Goal: Information Seeking & Learning: Find specific fact

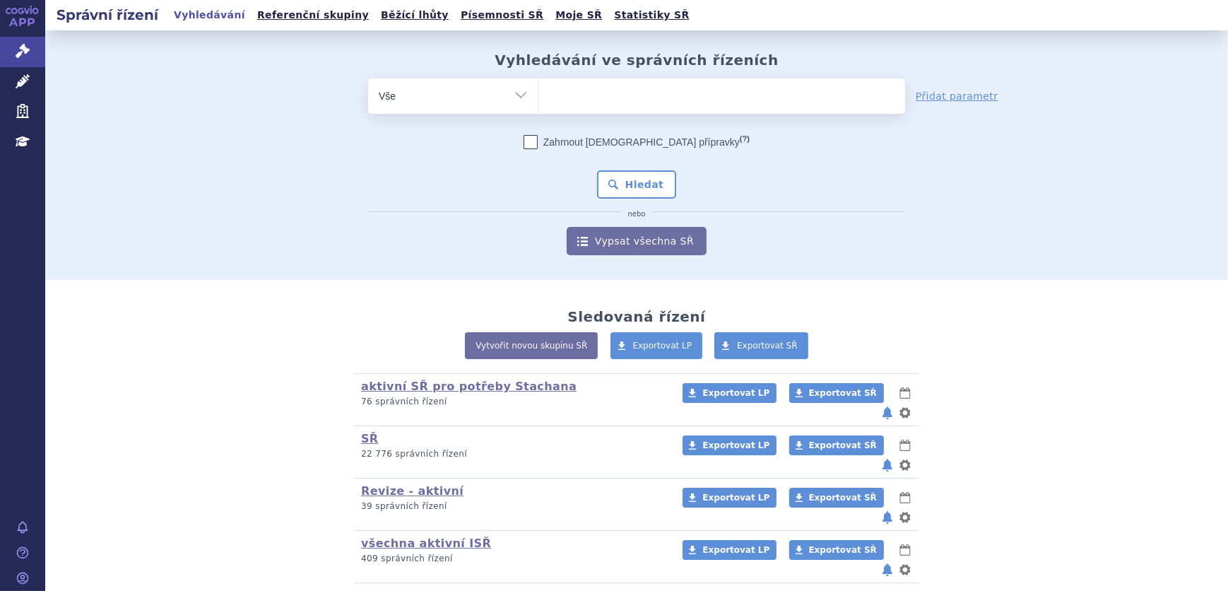
drag, startPoint x: 560, startPoint y: 92, endPoint x: 548, endPoint y: 97, distance: 12.3
click at [548, 97] on ul at bounding box center [721, 93] width 367 height 30
click at [538, 97] on select at bounding box center [538, 95] width 1 height 35
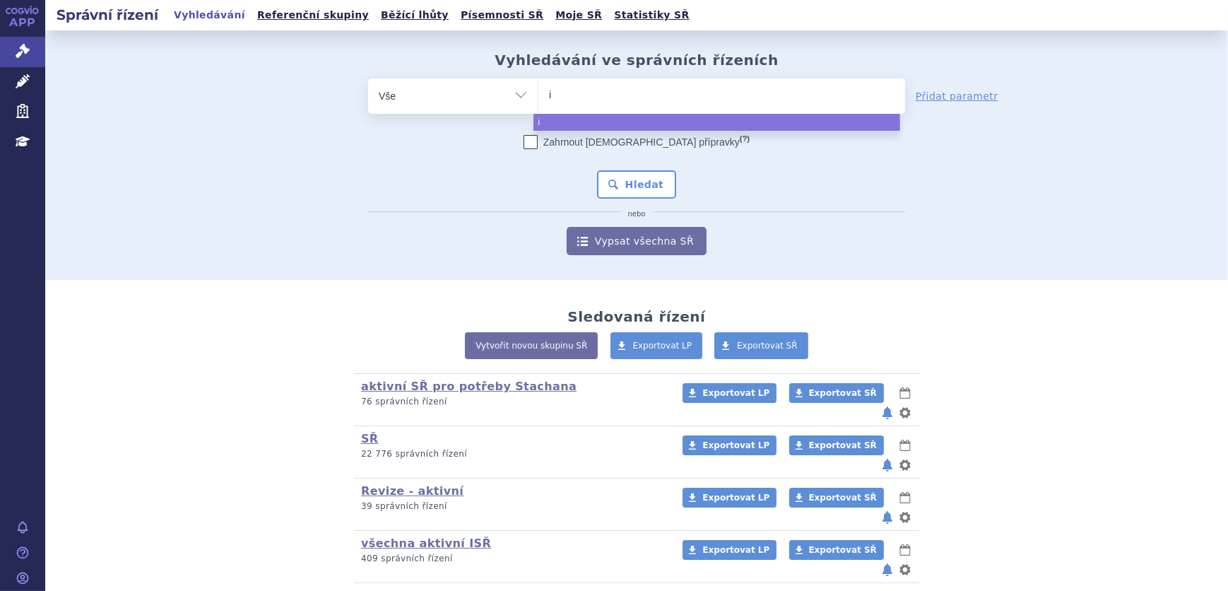
type input "is"
type input "ist"
type input "istu"
type input "istur"
type input "isturi"
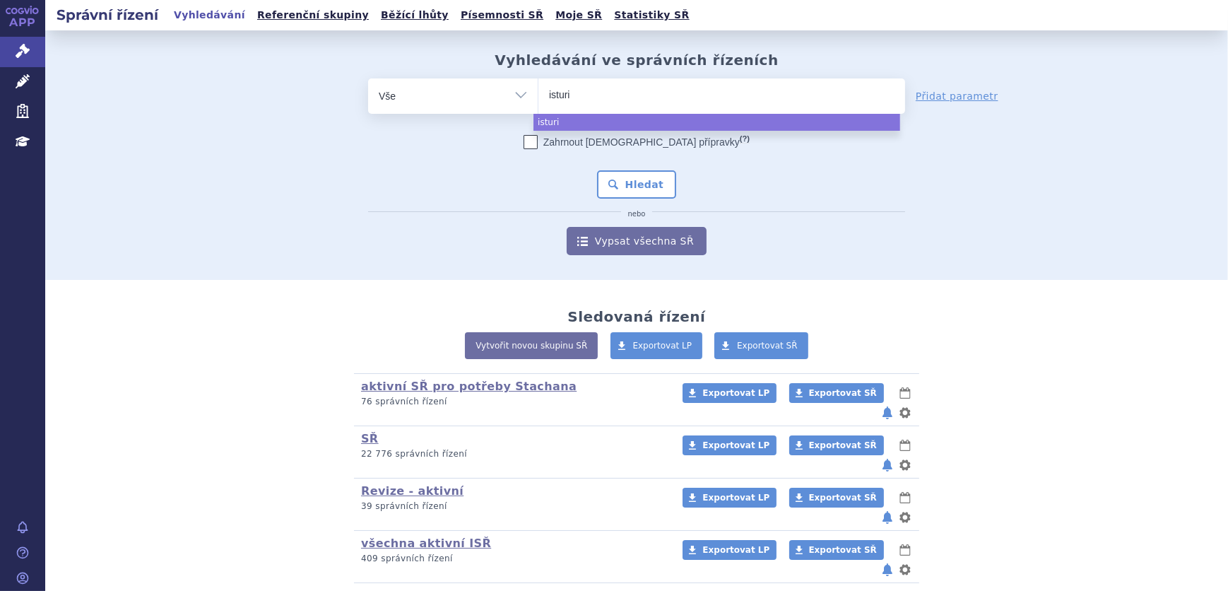
type input "isturis"
type input "isturisa"
select select "[MEDICAL_DATA]"
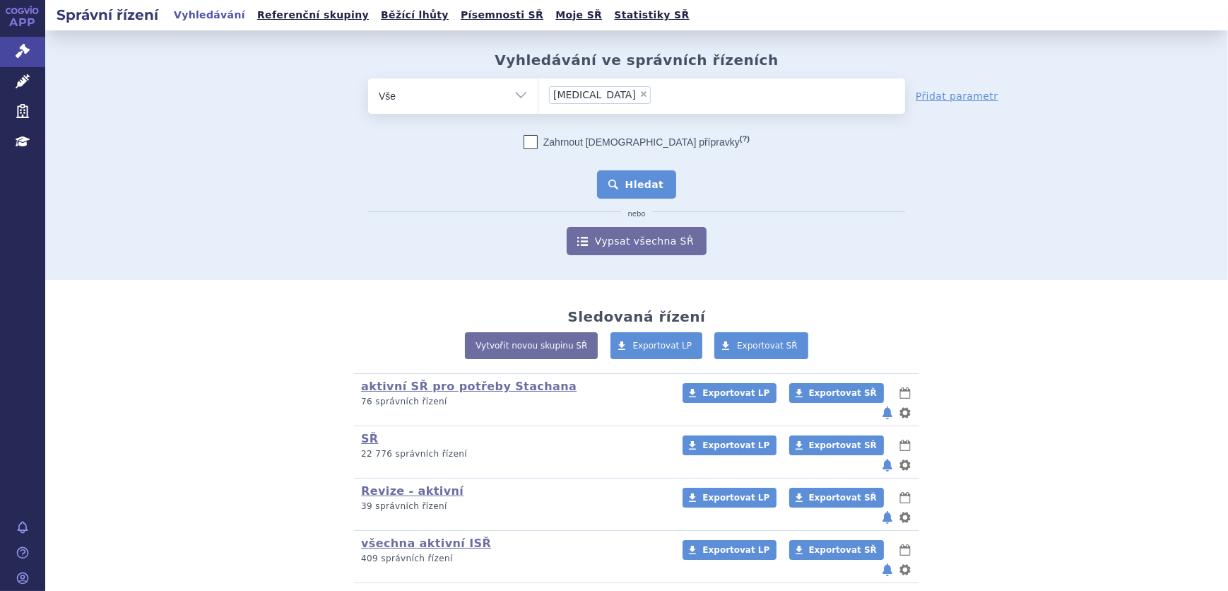
click at [629, 184] on button "Hledat" at bounding box center [637, 184] width 80 height 28
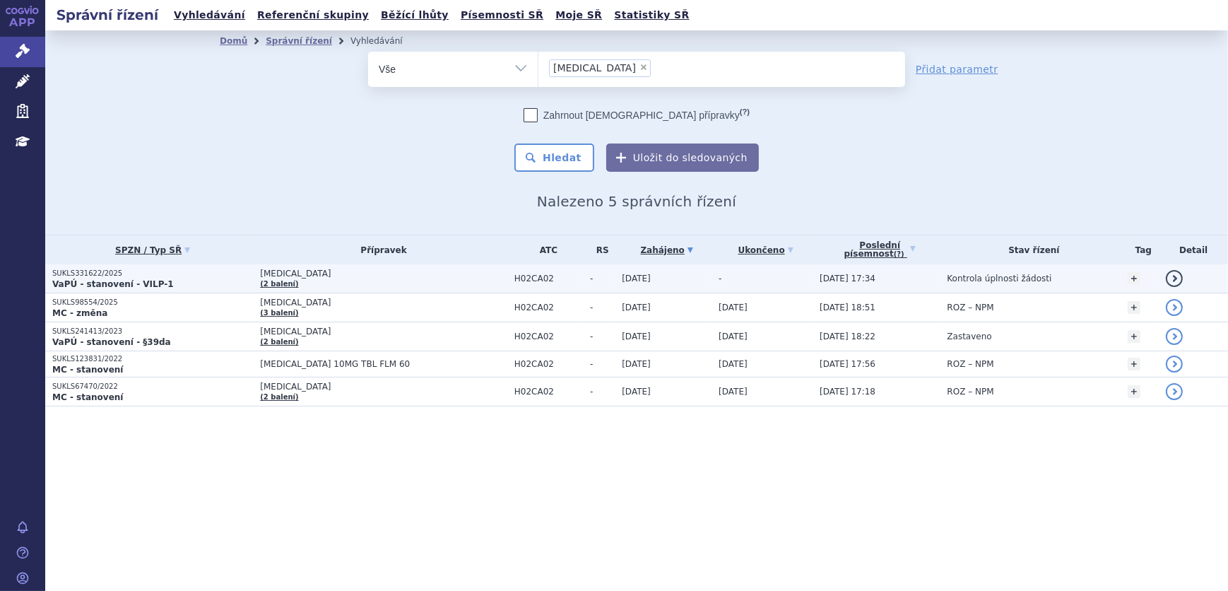
click at [337, 285] on td "[MEDICAL_DATA] (2 balení)" at bounding box center [380, 278] width 254 height 29
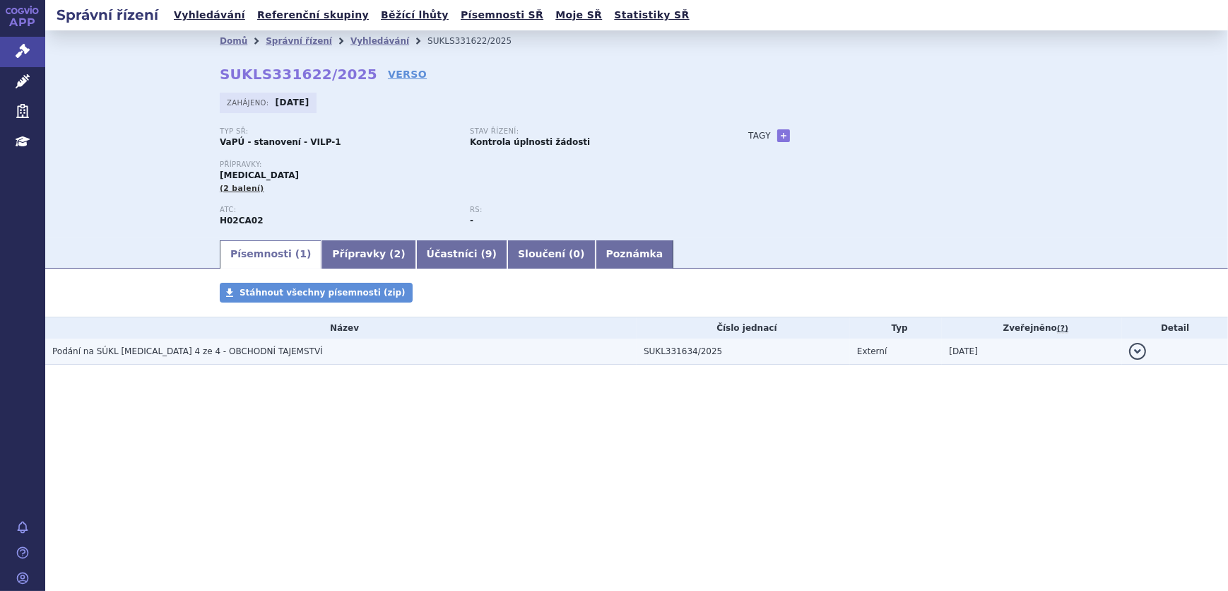
click at [315, 344] on h3 "Podání na SÚKL [MEDICAL_DATA] 4 ze 4 - OBCHODNÍ TAJEMSTVÍ" at bounding box center [344, 351] width 584 height 14
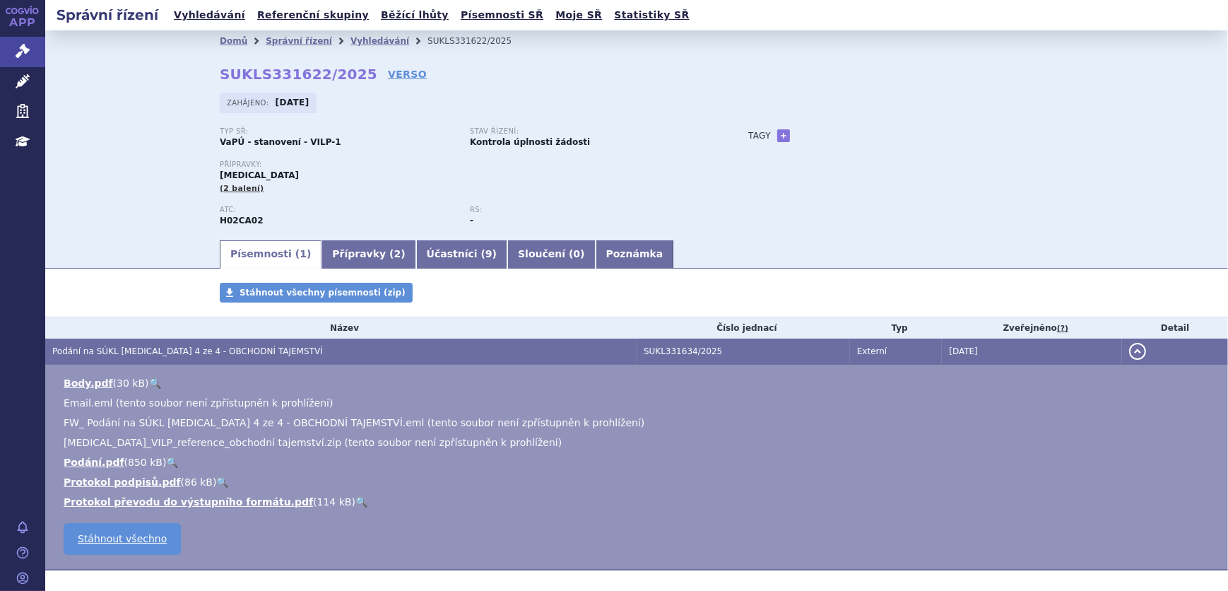
scroll to position [64, 0]
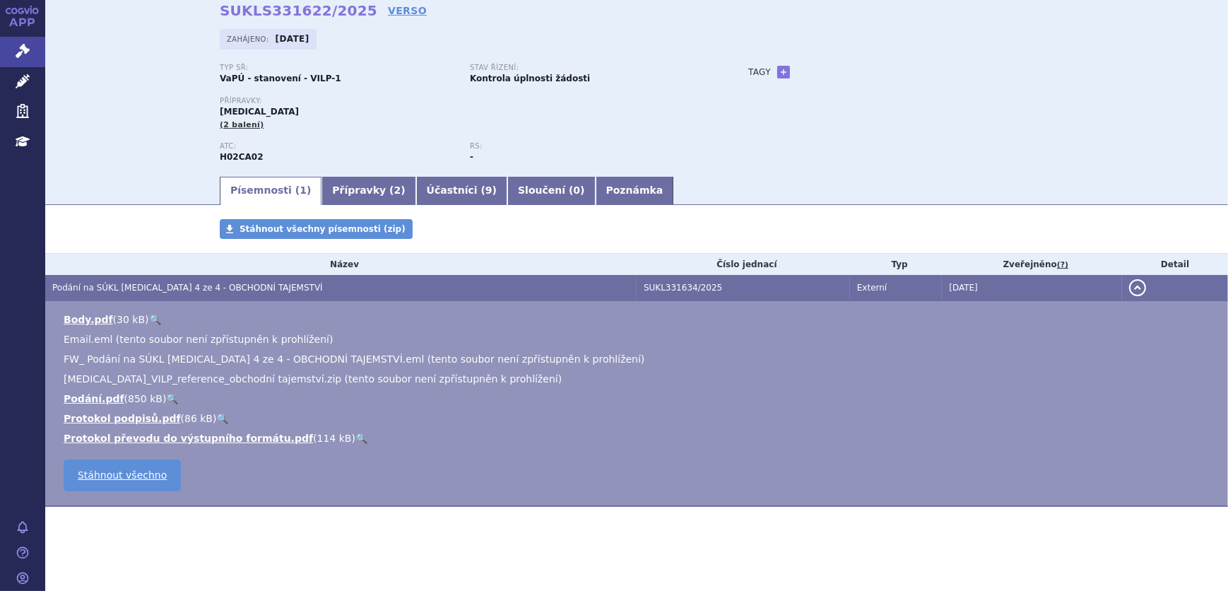
click at [166, 396] on link "🔍" at bounding box center [172, 398] width 12 height 11
click at [388, 8] on link "VERSO" at bounding box center [407, 11] width 39 height 14
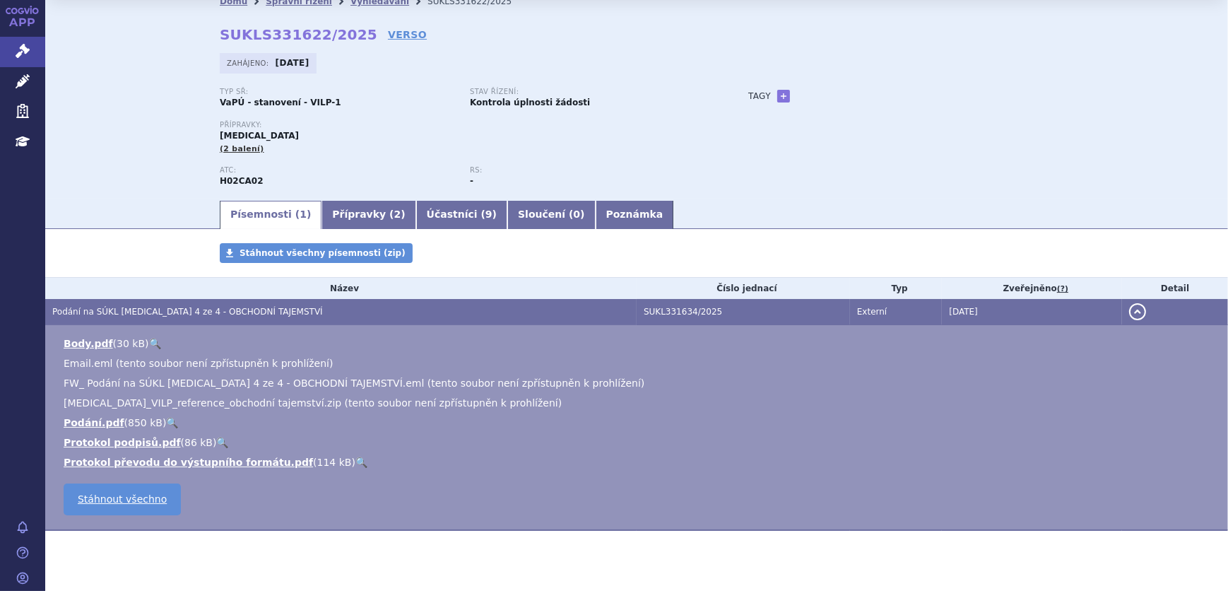
scroll to position [33, 0]
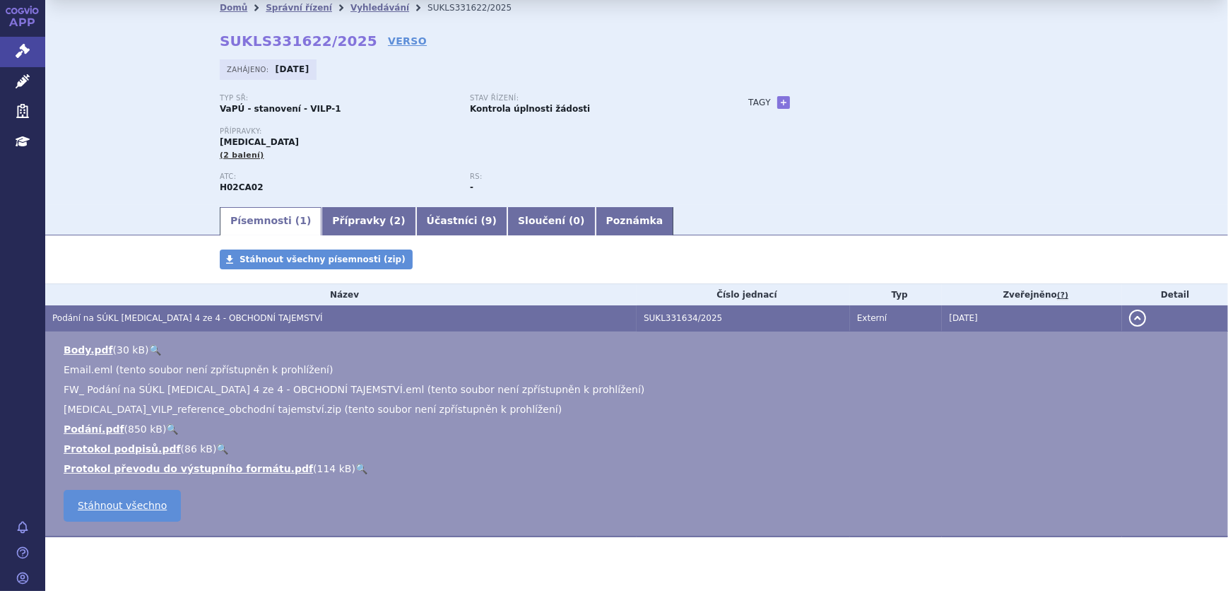
drag, startPoint x: 348, startPoint y: 9, endPoint x: 215, endPoint y: 36, distance: 135.5
click at [215, 36] on div "Domů Správní řízení Vyhledávání SUKLS331622/2025 SUKLS331622/2025 VERSO Zahájen…" at bounding box center [636, 111] width 890 height 187
drag, startPoint x: 215, startPoint y: 36, endPoint x: 206, endPoint y: 45, distance: 13.0
click at [206, 47] on div "Domů Správní řízení Vyhledávání SUKLS331622/2025 SUKLS331622/2025 VERSO Zahájen…" at bounding box center [636, 111] width 890 height 187
drag, startPoint x: 218, startPoint y: 42, endPoint x: 345, endPoint y: 44, distance: 127.2
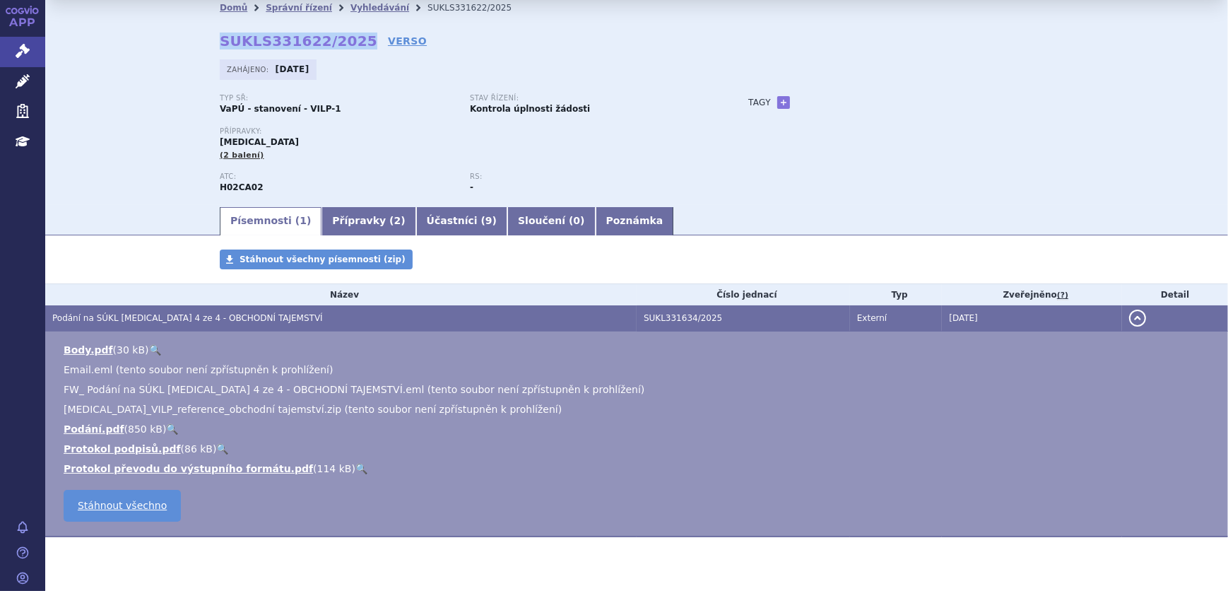
click at [345, 44] on strong "SUKLS331622/2025" at bounding box center [299, 41] width 158 height 17
copy strong "SUKLS331622/2025"
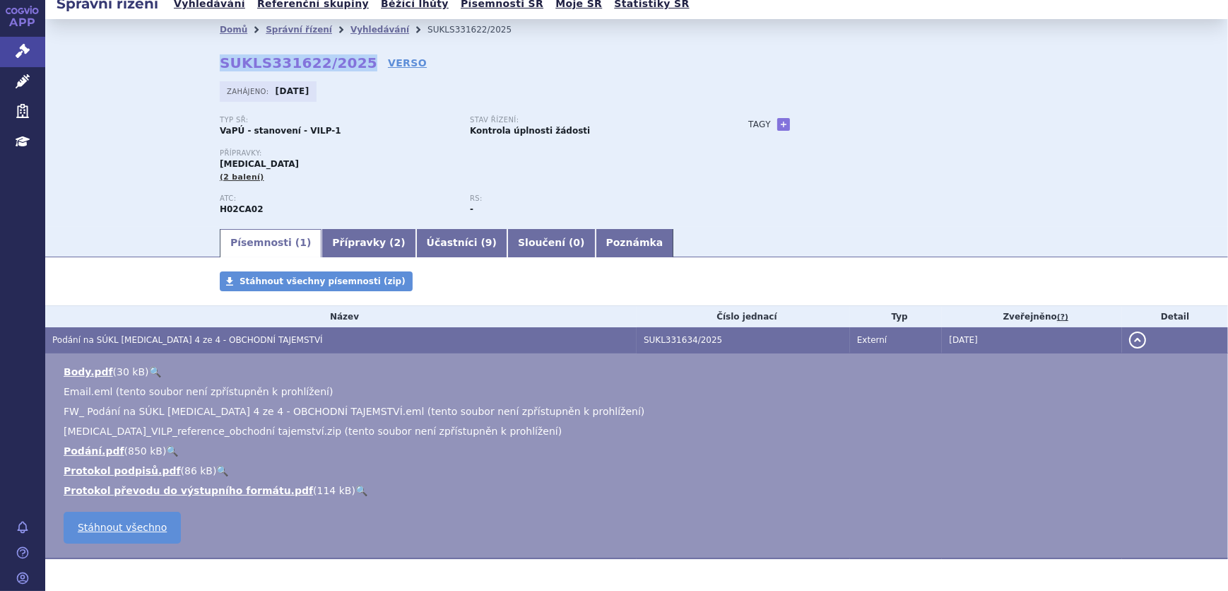
scroll to position [0, 0]
